Goal: Task Accomplishment & Management: Manage account settings

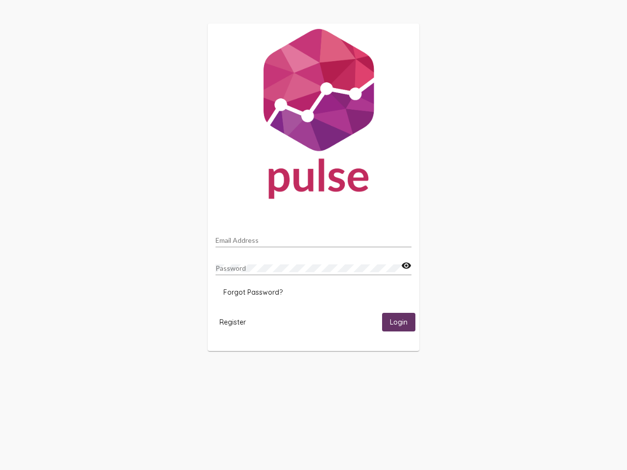
click at [314, 238] on input "Email Address" at bounding box center [314, 241] width 196 height 8
click at [406, 266] on mat-icon "visibility" at bounding box center [406, 266] width 10 height 12
click at [253, 292] on span "Forgot Password?" at bounding box center [252, 292] width 59 height 9
click at [233, 322] on span "Register" at bounding box center [232, 322] width 26 height 9
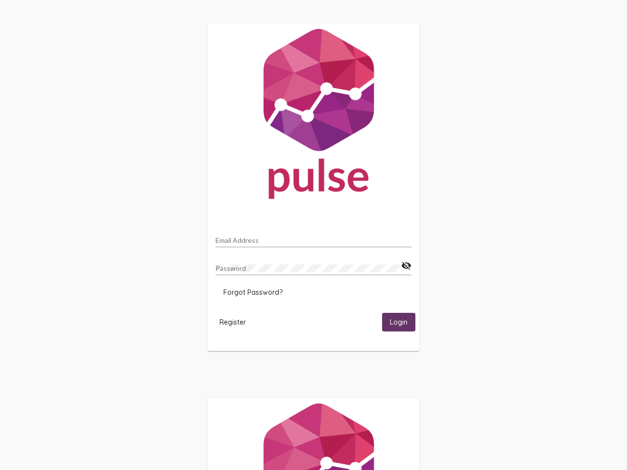
click at [399, 322] on span "Login" at bounding box center [399, 322] width 18 height 9
